Goal: Task Accomplishment & Management: Use online tool/utility

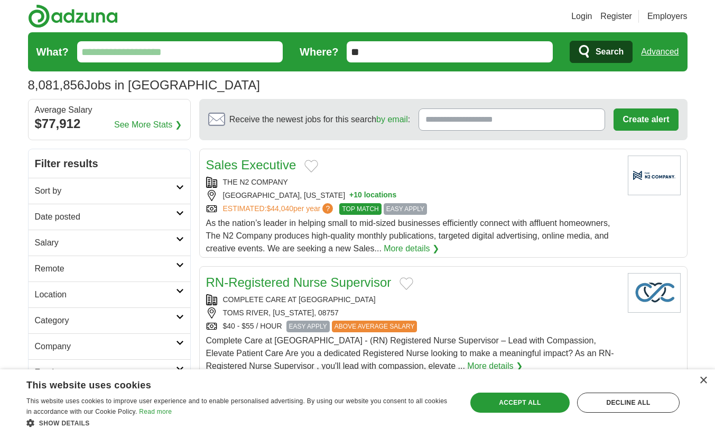
scroll to position [21, 0]
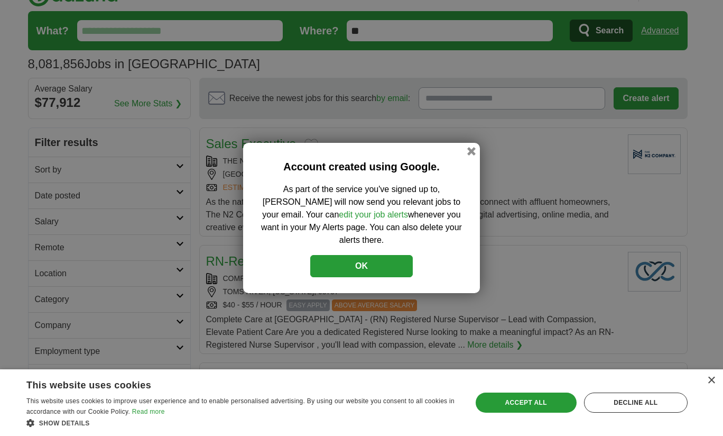
click at [517, 402] on div "Accept all" at bounding box center [526, 402] width 101 height 20
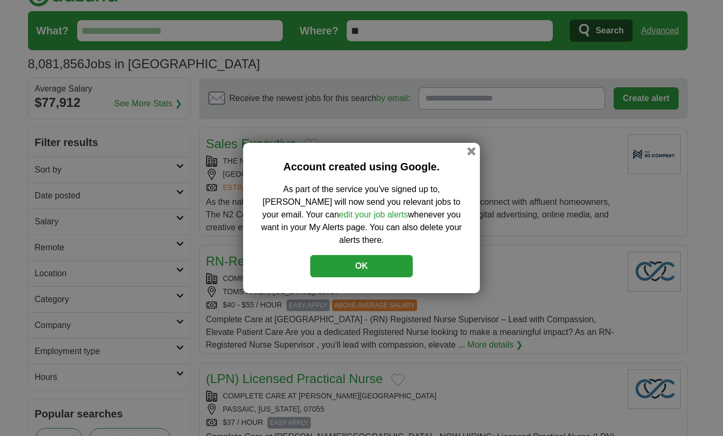
click at [383, 256] on button "OK" at bounding box center [361, 266] width 103 height 22
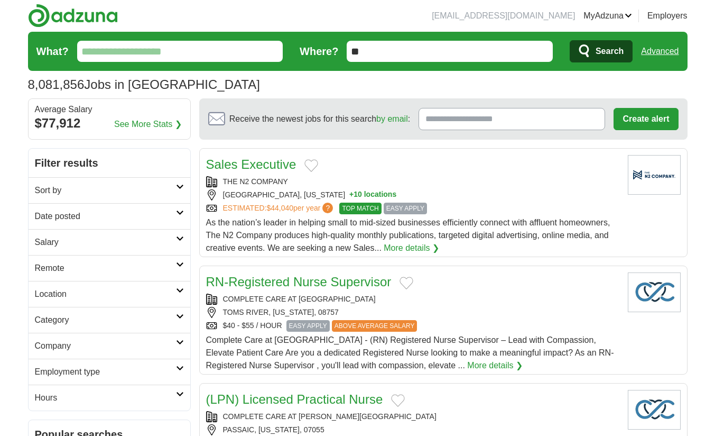
scroll to position [0, 0]
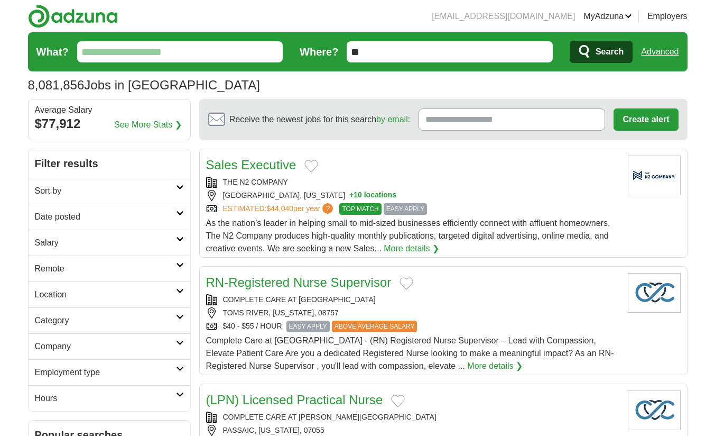
click at [109, 53] on input "What?" at bounding box center [180, 51] width 206 height 21
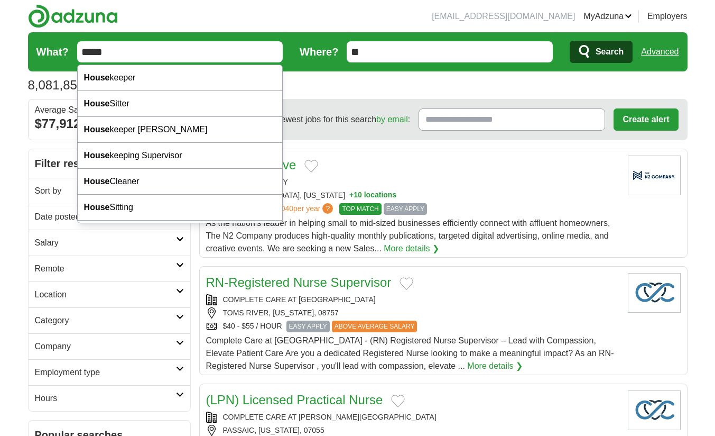
click at [135, 60] on input "*****" at bounding box center [180, 51] width 206 height 21
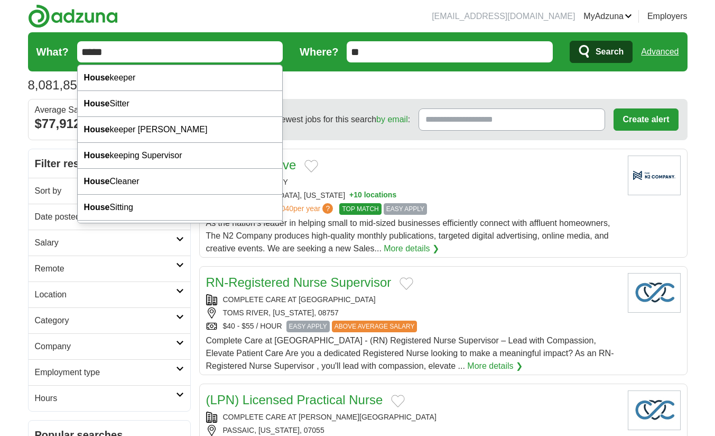
click at [124, 56] on input "*****" at bounding box center [180, 51] width 206 height 21
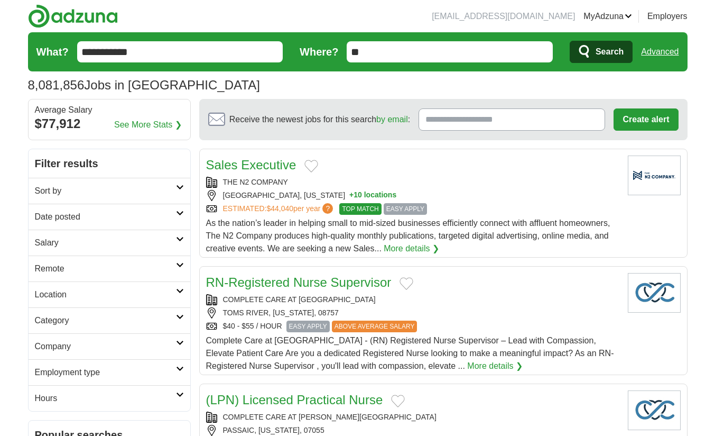
type input "**********"
click at [407, 47] on input "**" at bounding box center [450, 51] width 206 height 21
type input "*"
type input "**********"
click at [605, 47] on span "Search" at bounding box center [610, 51] width 28 height 21
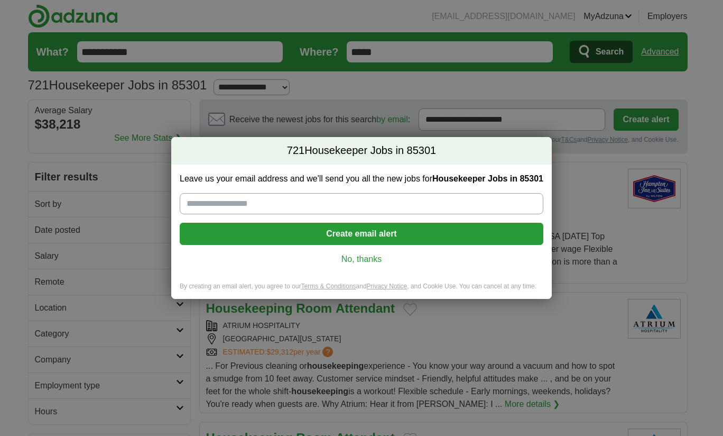
click at [345, 258] on link "No, thanks" at bounding box center [361, 259] width 347 height 12
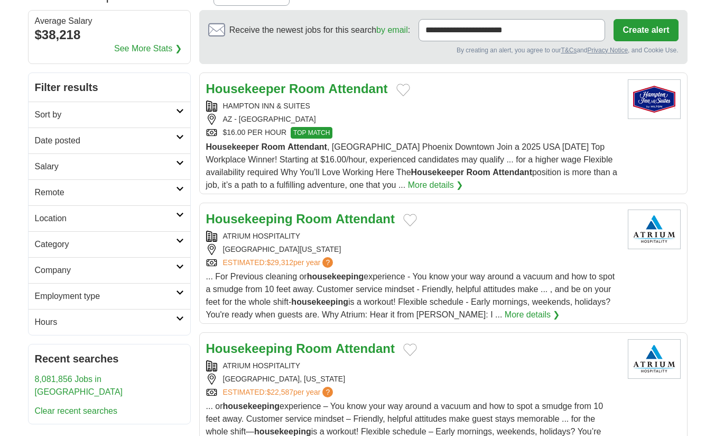
scroll to position [96, 0]
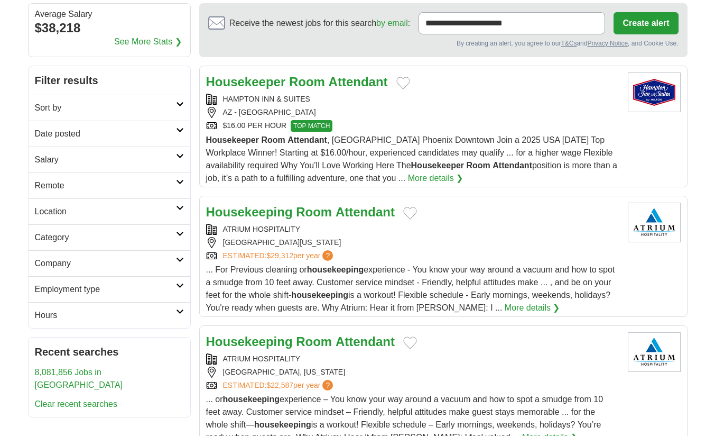
click at [519, 308] on link "More details ❯" at bounding box center [533, 307] width 56 height 13
click at [443, 178] on link "More details ❯" at bounding box center [436, 178] width 56 height 13
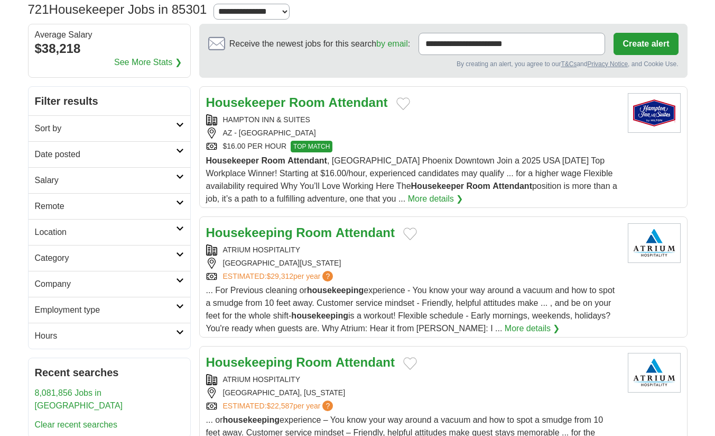
scroll to position [0, 0]
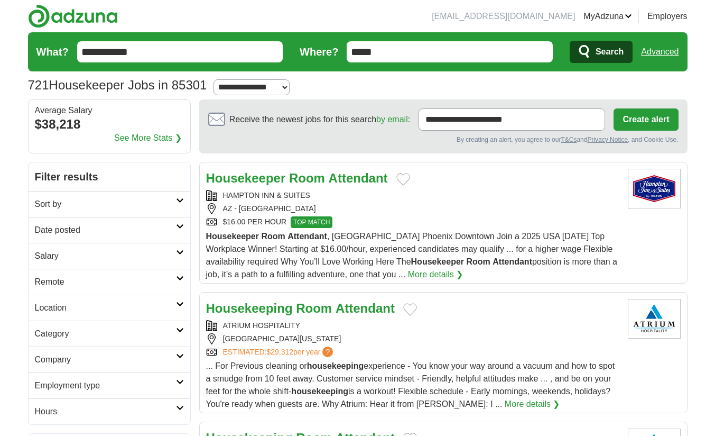
click at [516, 54] on input "*****" at bounding box center [450, 51] width 206 height 21
type input "*"
click at [436, 48] on input "Where?" at bounding box center [450, 51] width 206 height 21
type input "**********"
click at [611, 56] on span "Search" at bounding box center [610, 51] width 28 height 21
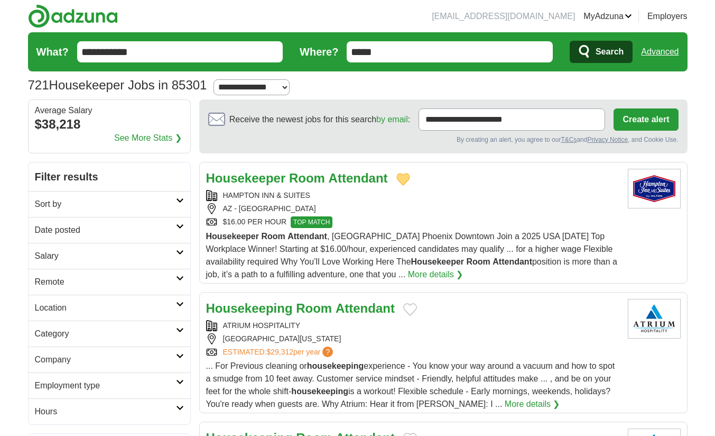
click at [289, 89] on select "**********" at bounding box center [252, 87] width 76 height 16
select select "*"
click at [218, 79] on select "**********" at bounding box center [252, 87] width 76 height 16
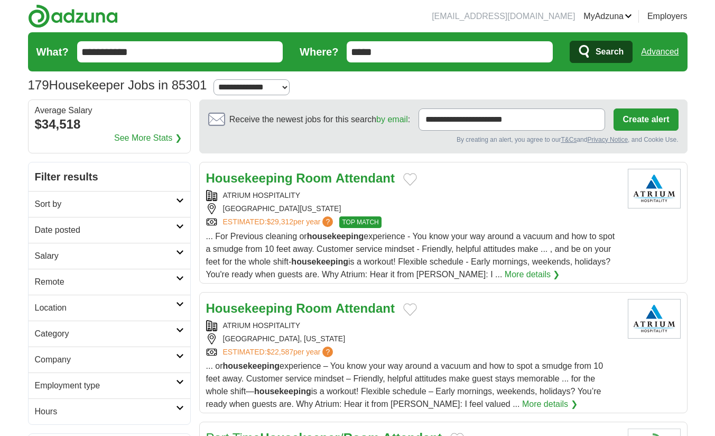
click at [180, 200] on icon at bounding box center [180, 200] width 8 height 5
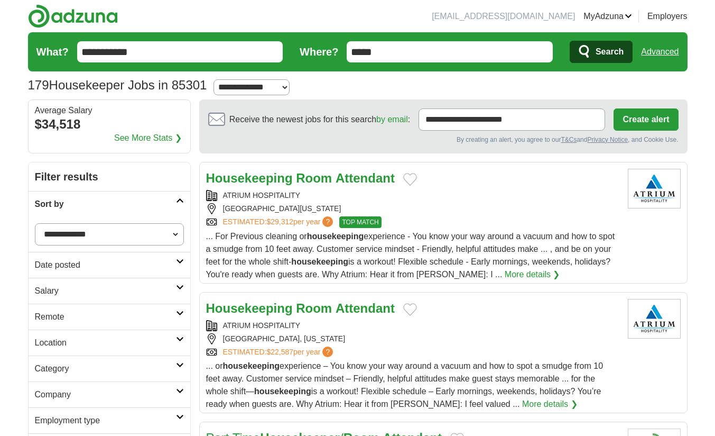
click at [174, 231] on select "**********" at bounding box center [109, 234] width 149 height 22
click at [129, 175] on h2 "Filter results" at bounding box center [110, 176] width 162 height 29
click at [178, 202] on icon at bounding box center [180, 200] width 8 height 5
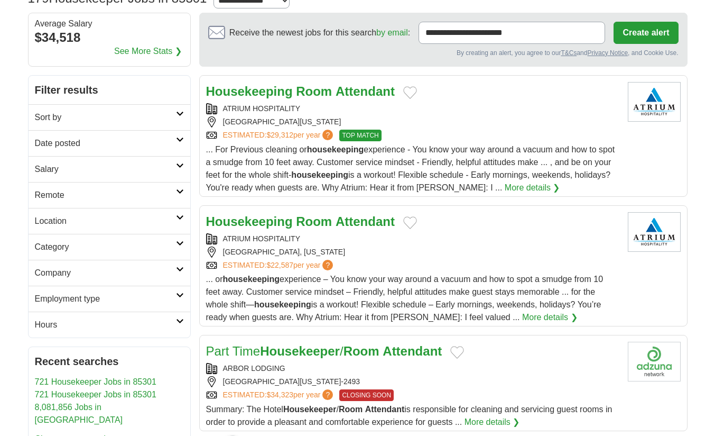
scroll to position [93, 0]
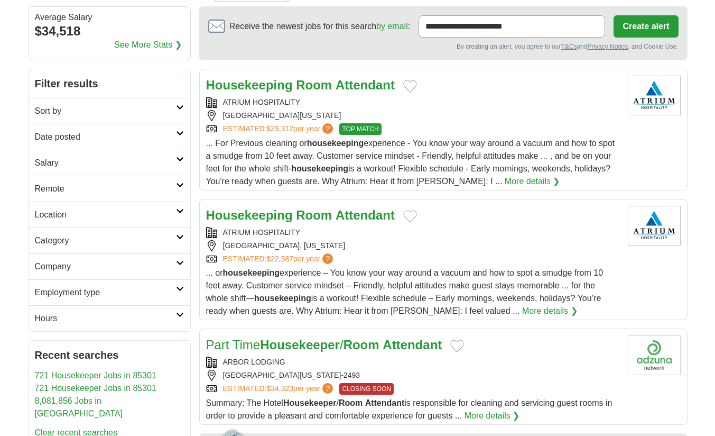
click at [183, 235] on icon at bounding box center [180, 236] width 8 height 5
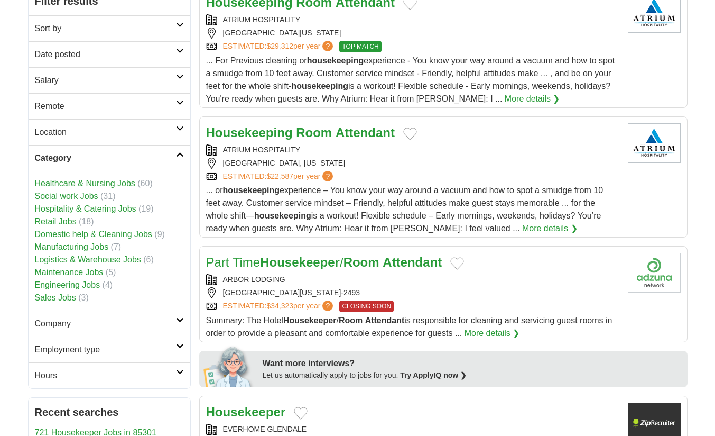
scroll to position [176, 0]
click at [134, 208] on link "Hospitality & Catering Jobs" at bounding box center [86, 208] width 102 height 9
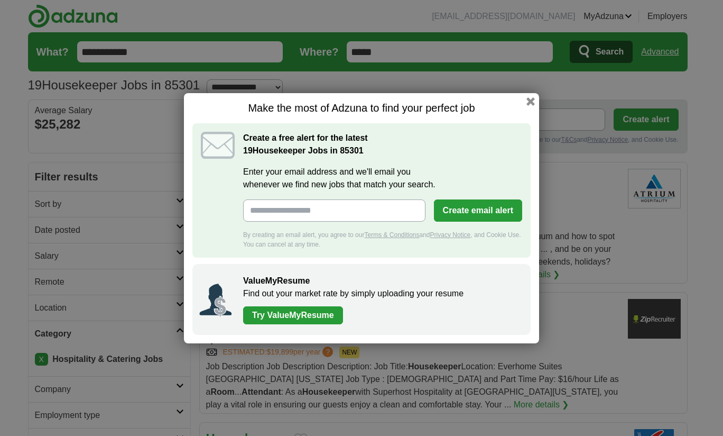
click at [530, 104] on button "button" at bounding box center [531, 101] width 8 height 8
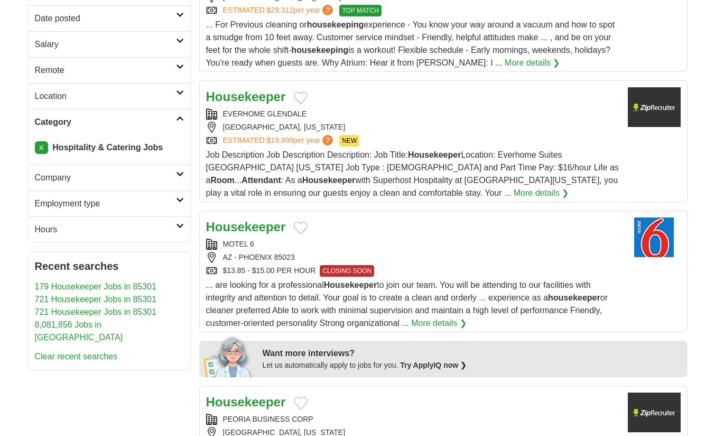
scroll to position [213, 0]
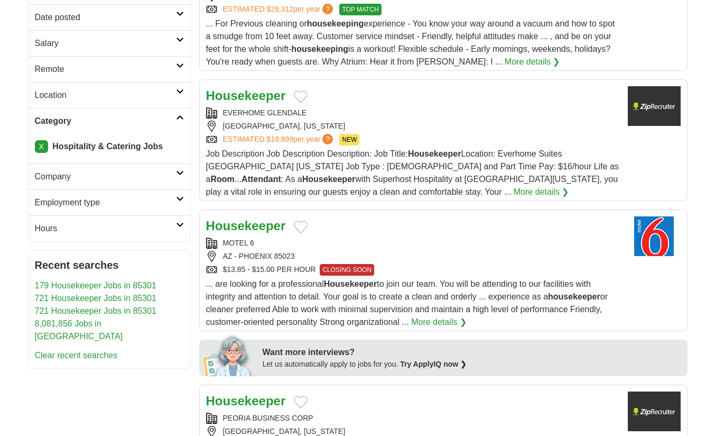
click at [180, 198] on icon at bounding box center [180, 198] width 8 height 5
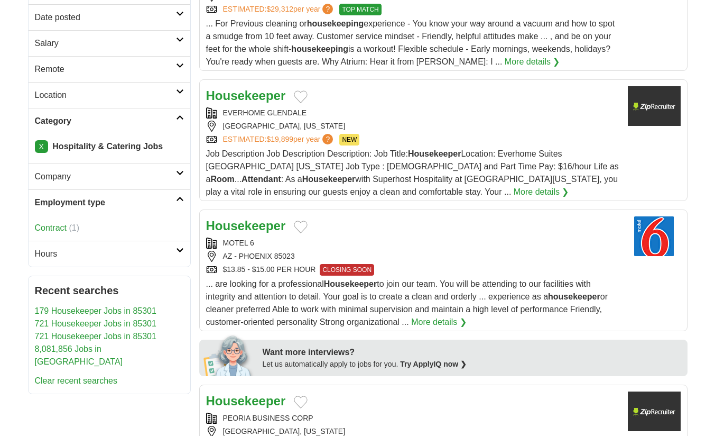
click at [184, 200] on link "Employment type" at bounding box center [110, 202] width 162 height 26
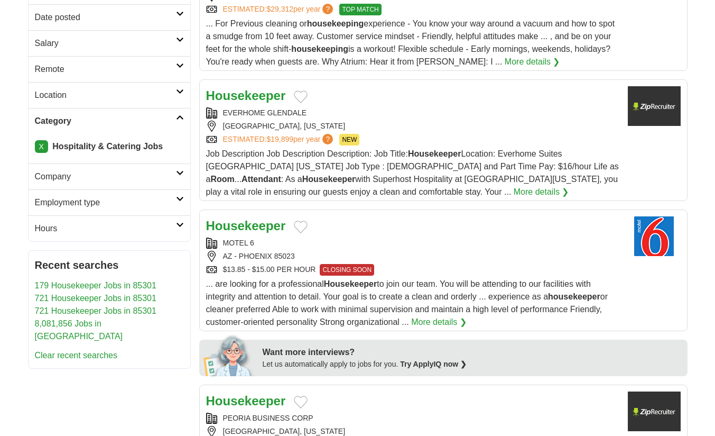
click at [180, 224] on icon at bounding box center [180, 224] width 8 height 5
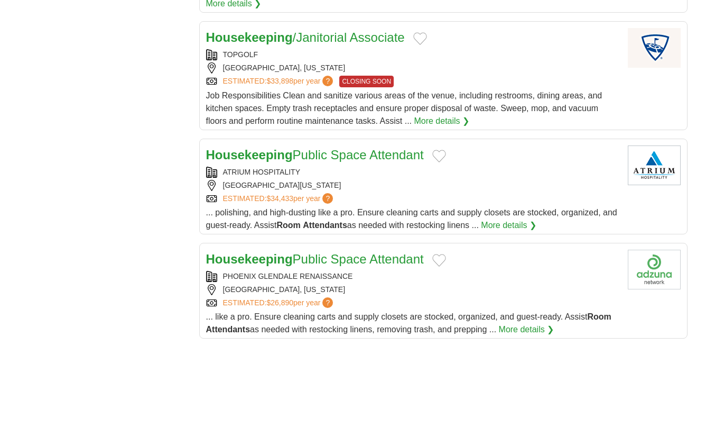
scroll to position [1136, 0]
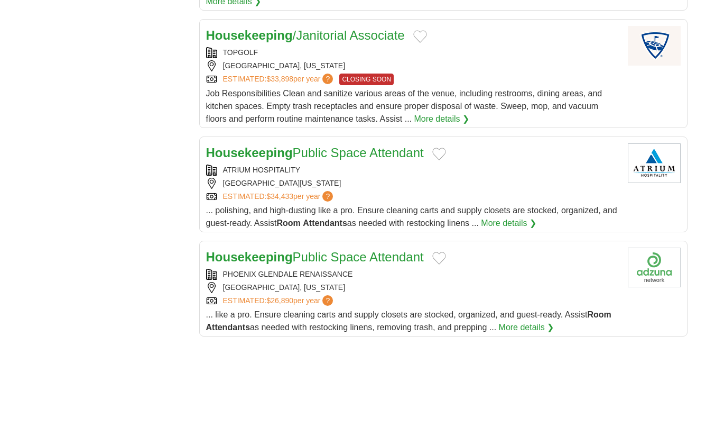
click at [392, 250] on link "Housekeeping Public Space Attendant" at bounding box center [315, 257] width 218 height 14
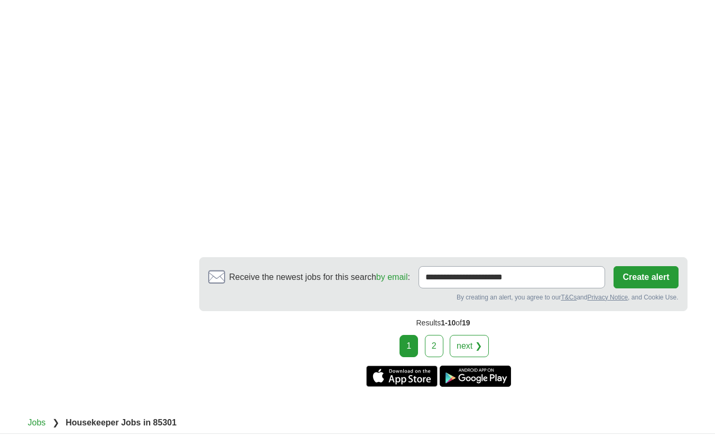
scroll to position [1873, 0]
click at [437, 334] on link "2" at bounding box center [434, 345] width 19 height 22
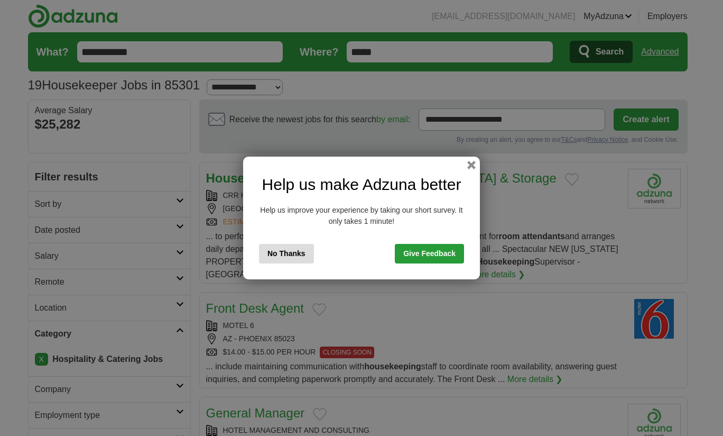
click at [472, 162] on button "button" at bounding box center [471, 165] width 8 height 8
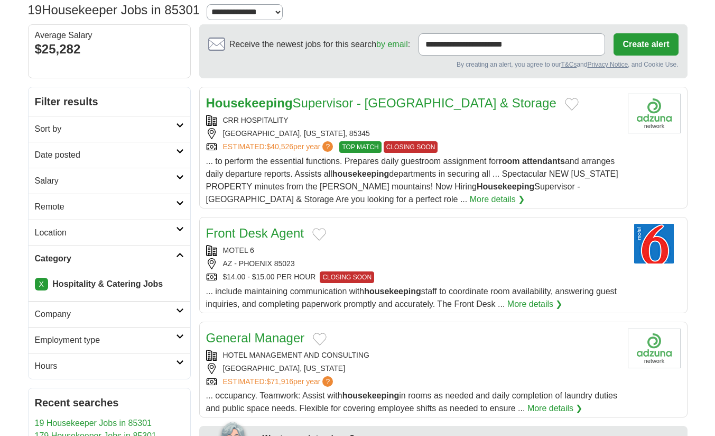
scroll to position [76, 0]
click at [444, 232] on div "Front Desk Agent" at bounding box center [412, 232] width 413 height 19
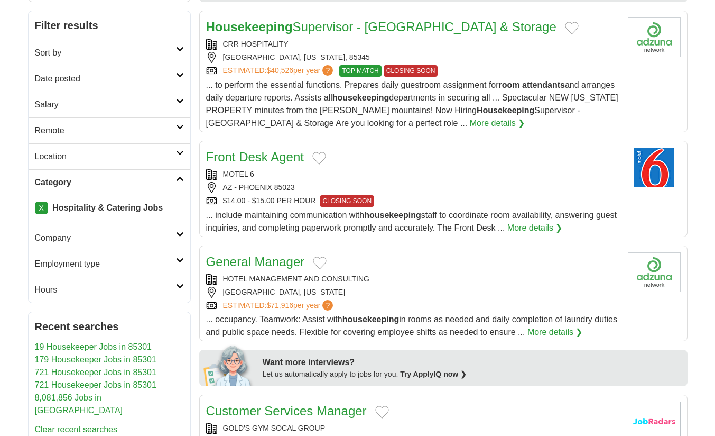
scroll to position [163, 0]
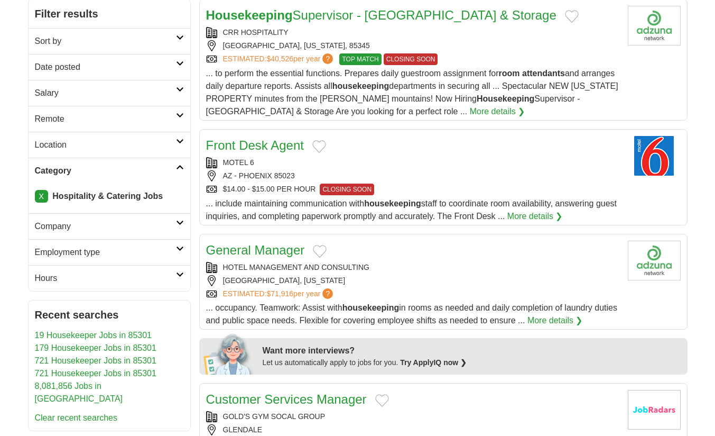
click at [182, 167] on icon at bounding box center [180, 166] width 8 height 5
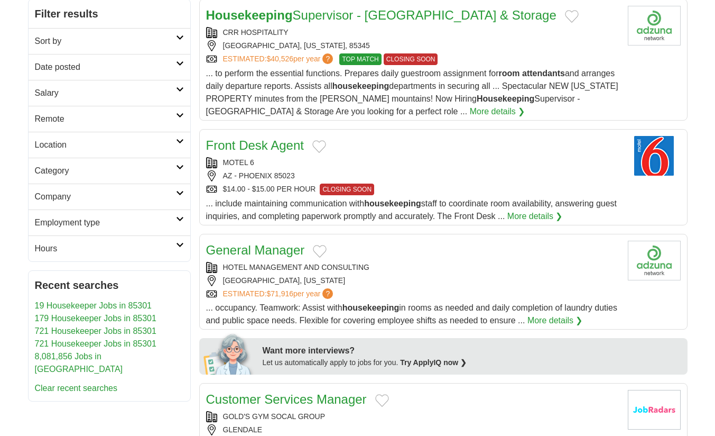
click at [180, 167] on icon at bounding box center [180, 166] width 8 height 5
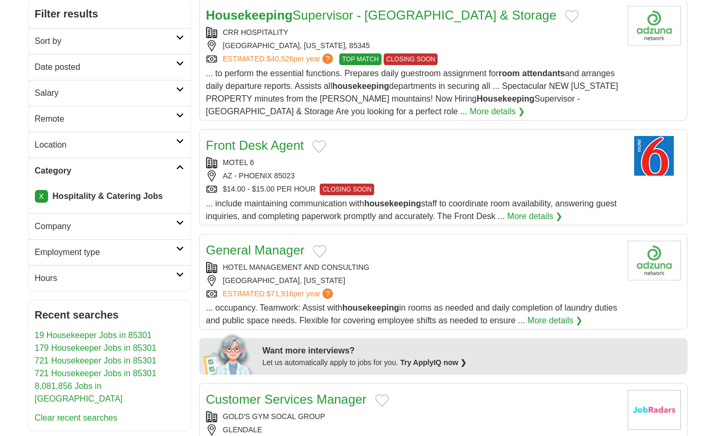
click at [40, 195] on link "X" at bounding box center [41, 196] width 13 height 13
click at [41, 196] on link "X" at bounding box center [41, 196] width 13 height 13
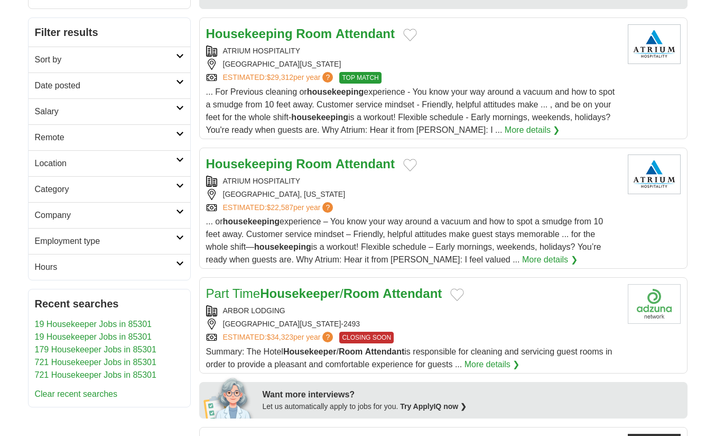
scroll to position [144, 0]
click at [176, 212] on h2 "Company" at bounding box center [105, 215] width 141 height 13
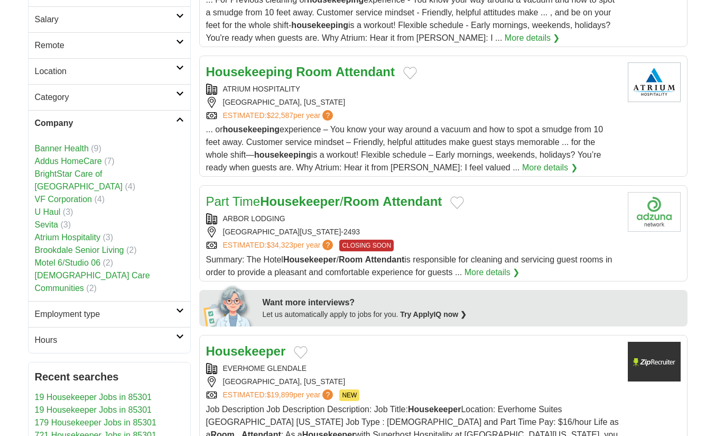
scroll to position [240, 0]
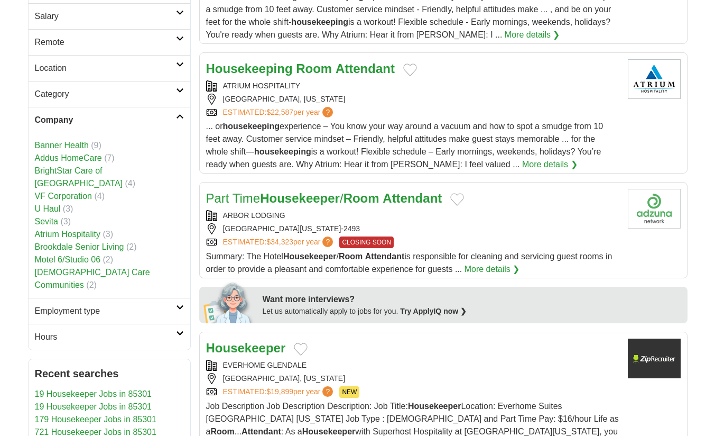
click at [178, 121] on link "Company" at bounding box center [110, 120] width 162 height 26
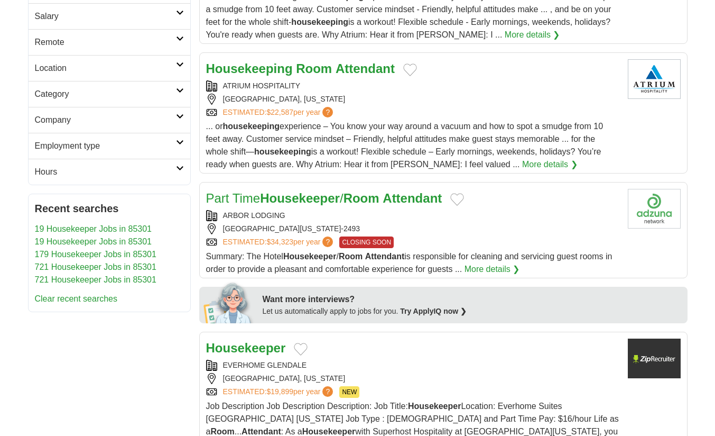
click at [186, 71] on link "Location" at bounding box center [110, 68] width 162 height 26
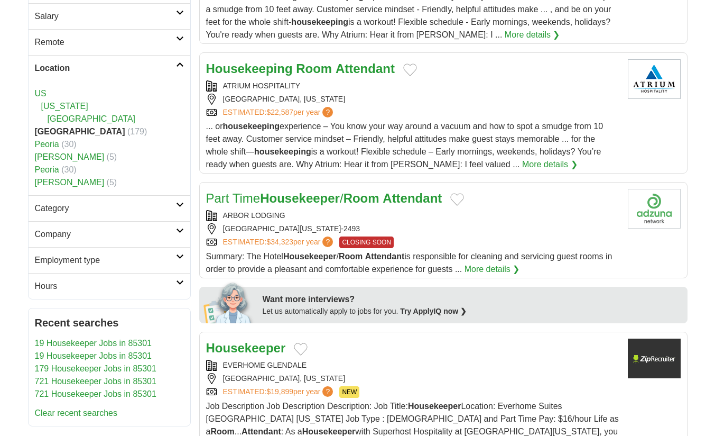
click at [183, 65] on icon at bounding box center [180, 64] width 8 height 5
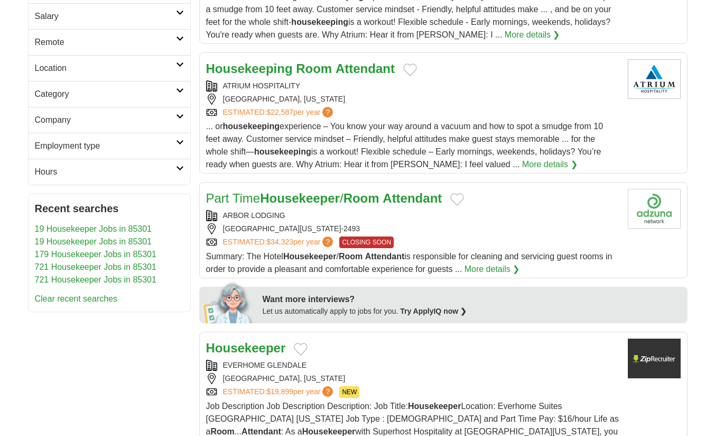
click at [183, 43] on link "Remote" at bounding box center [110, 42] width 162 height 26
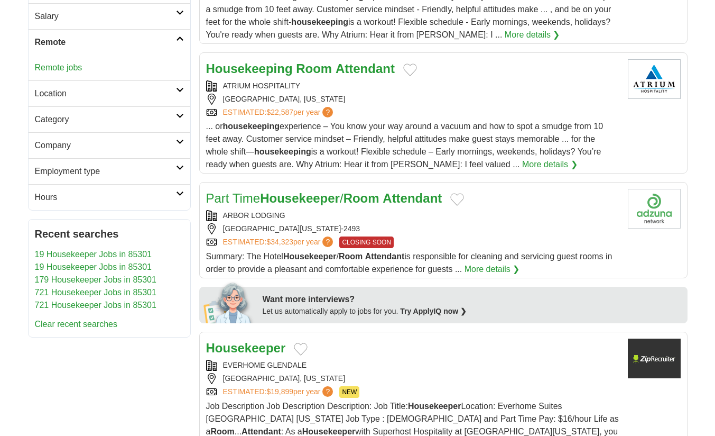
click at [183, 17] on link "Salary" at bounding box center [110, 16] width 162 height 26
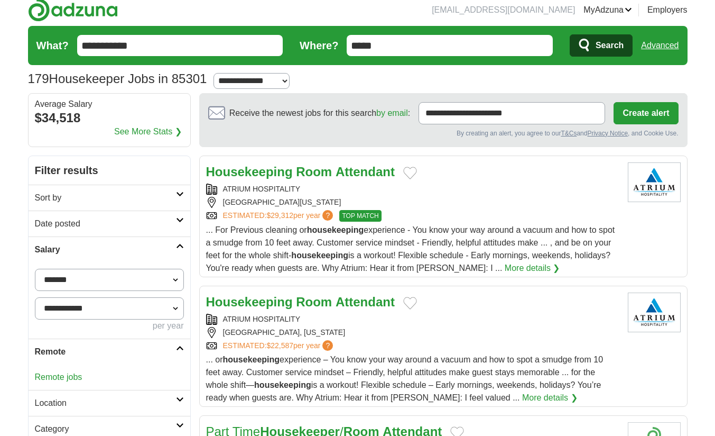
scroll to position [0, 0]
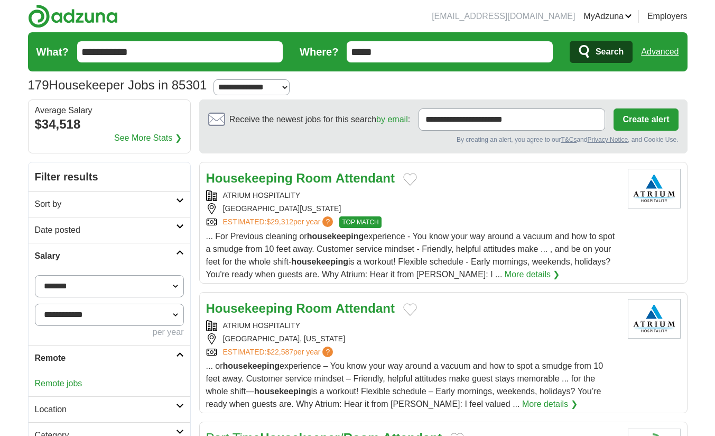
click at [200, 54] on input "**********" at bounding box center [180, 51] width 206 height 21
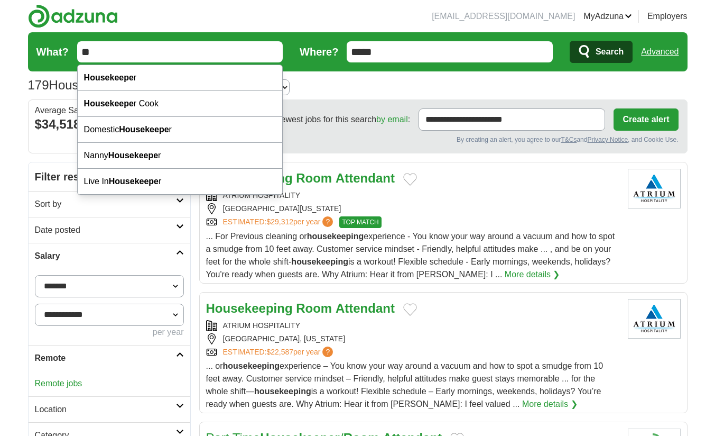
type input "*"
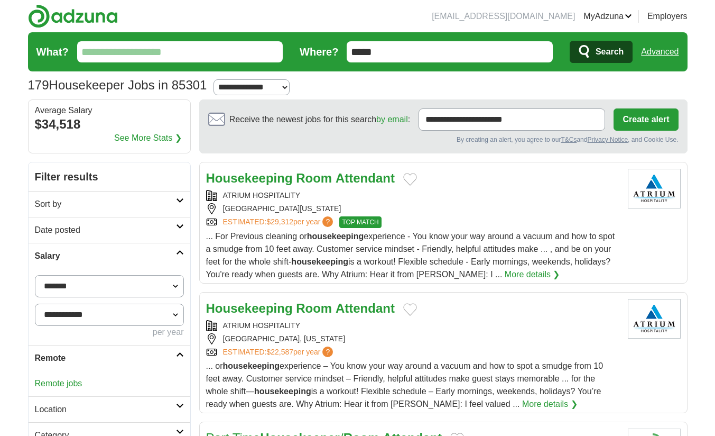
click at [570, 41] on button "Search" at bounding box center [601, 52] width 63 height 22
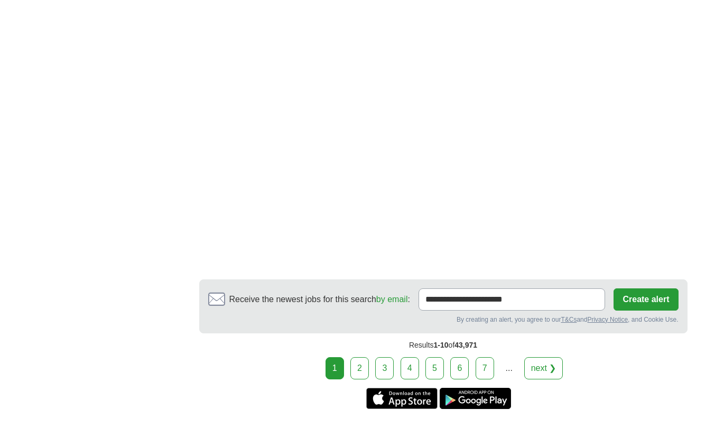
scroll to position [1928, 0]
click at [361, 356] on link "2" at bounding box center [360, 367] width 19 height 22
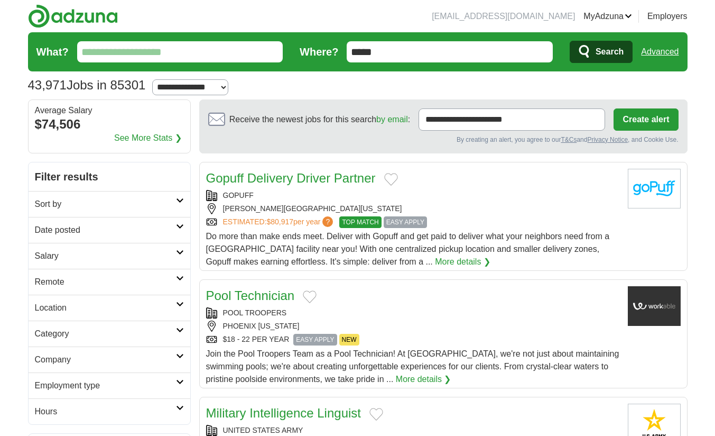
click at [435, 257] on link "More details ❯" at bounding box center [463, 261] width 56 height 13
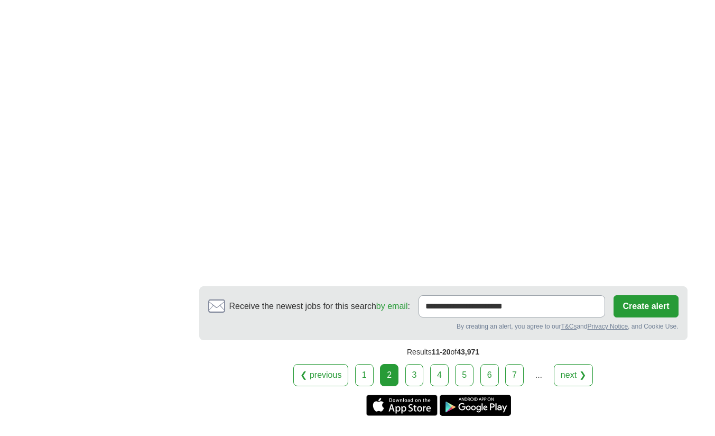
scroll to position [1849, 0]
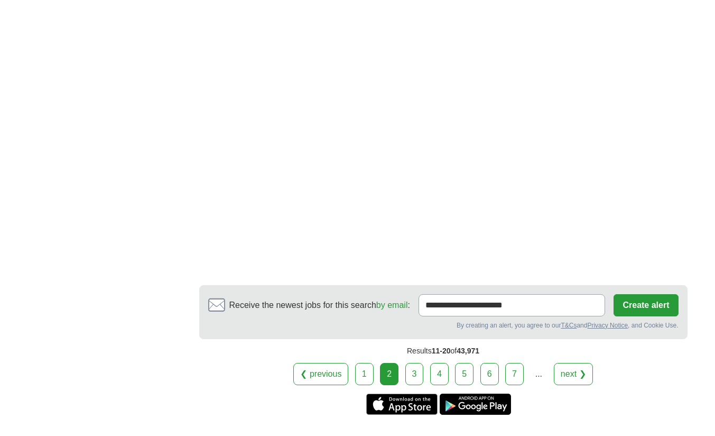
click at [418, 363] on link "3" at bounding box center [415, 374] width 19 height 22
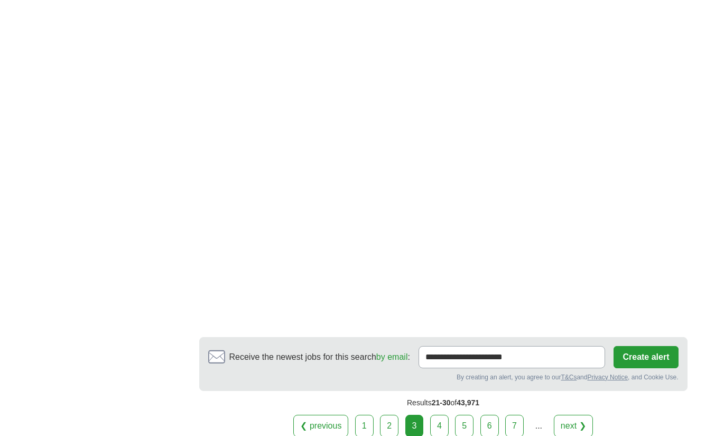
scroll to position [1667, 0]
click at [570, 414] on link "next ❯" at bounding box center [573, 425] width 39 height 22
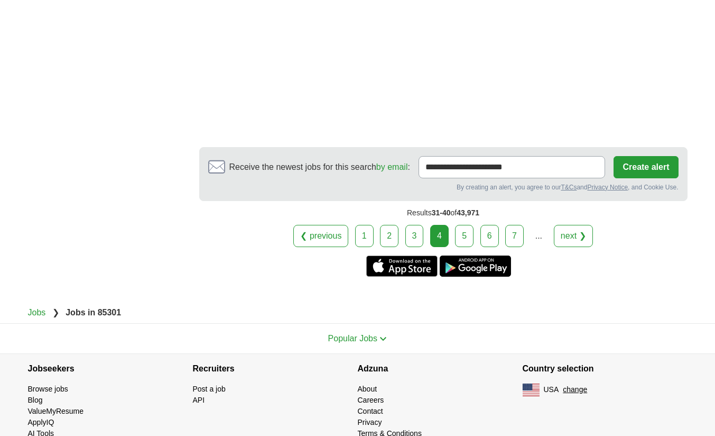
scroll to position [1815, 0]
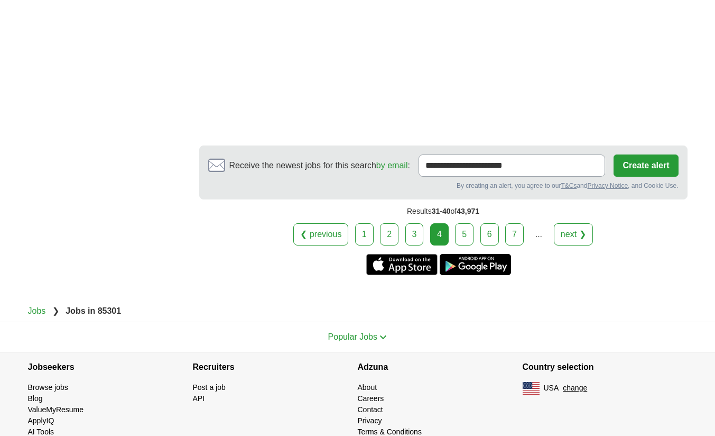
click at [465, 231] on link "5" at bounding box center [464, 234] width 19 height 22
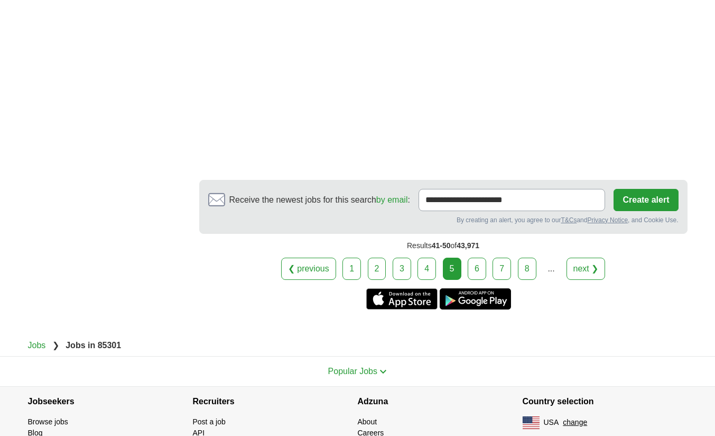
scroll to position [1829, 0]
click at [478, 263] on link "6" at bounding box center [477, 268] width 19 height 22
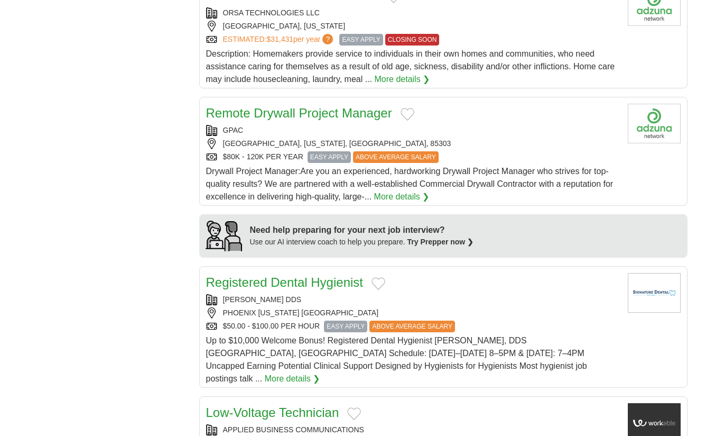
scroll to position [716, 0]
